Goal: Navigation & Orientation: Find specific page/section

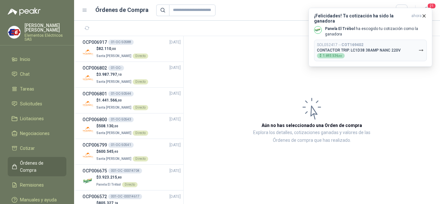
click at [28, 163] on span "Órdenes de Compra" at bounding box center [40, 166] width 40 height 14
click at [424, 16] on icon "button" at bounding box center [424, 15] width 3 height 3
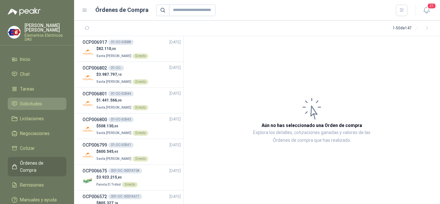
click at [30, 102] on span "Solicitudes" at bounding box center [31, 103] width 22 height 7
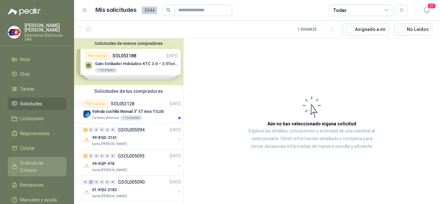
click at [31, 163] on span "Órdenes de Compra" at bounding box center [40, 166] width 40 height 14
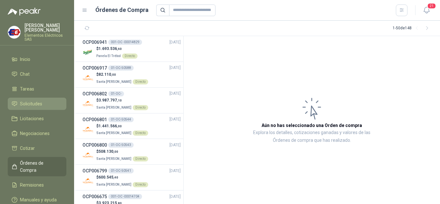
click at [25, 100] on link "Solicitudes" at bounding box center [37, 104] width 59 height 12
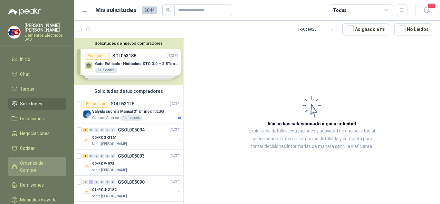
click at [30, 162] on span "Órdenes de Compra" at bounding box center [40, 166] width 40 height 14
